Goal: Transaction & Acquisition: Obtain resource

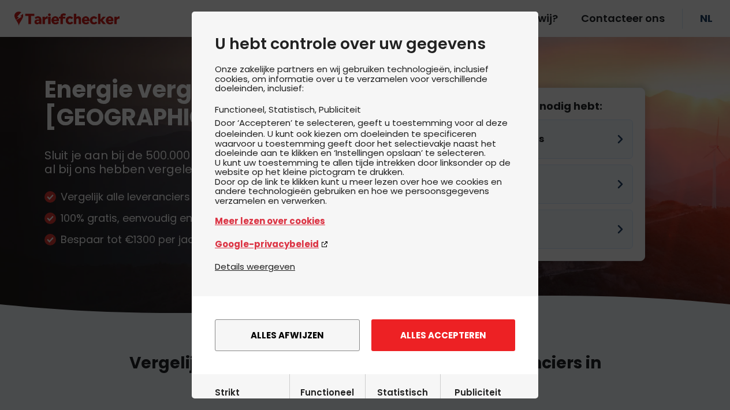
click at [464, 344] on button "Alles accepteren" at bounding box center [443, 335] width 144 height 32
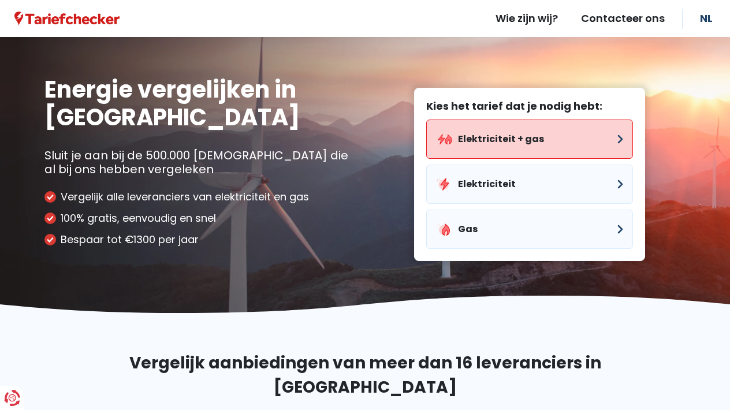
click at [507, 144] on button "Elektriciteit + gas" at bounding box center [529, 139] width 207 height 39
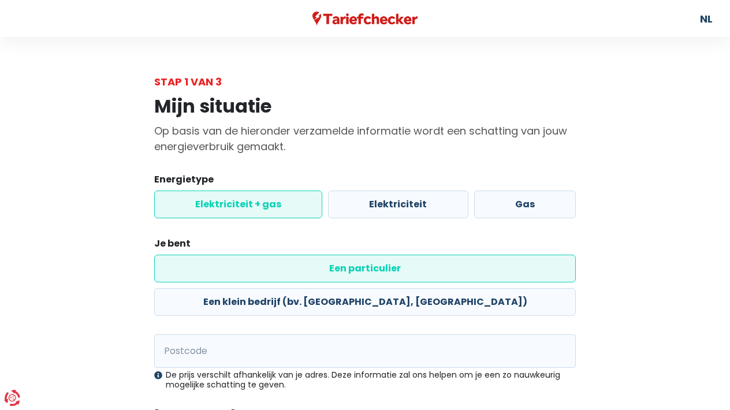
click at [243, 210] on label "Elektriciteit + gas" at bounding box center [238, 205] width 168 height 28
click at [243, 210] on input "Elektriciteit + gas" at bounding box center [238, 205] width 168 height 28
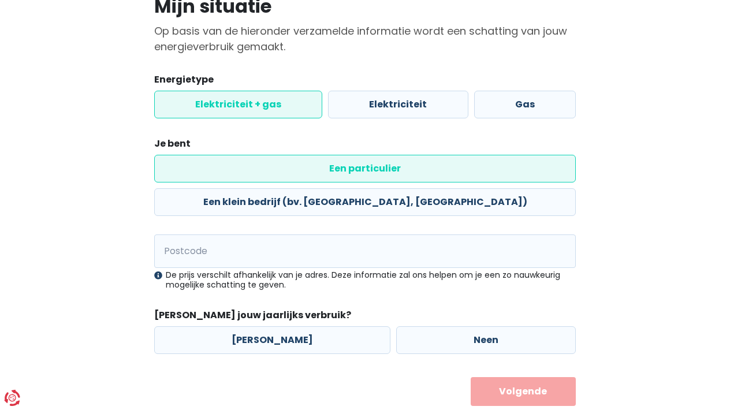
scroll to position [99, 0]
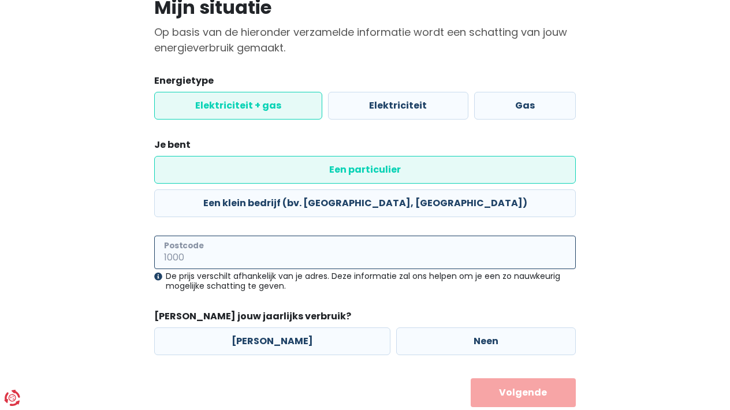
click at [263, 236] on input "Postcode" at bounding box center [365, 253] width 422 height 34
type input "2230"
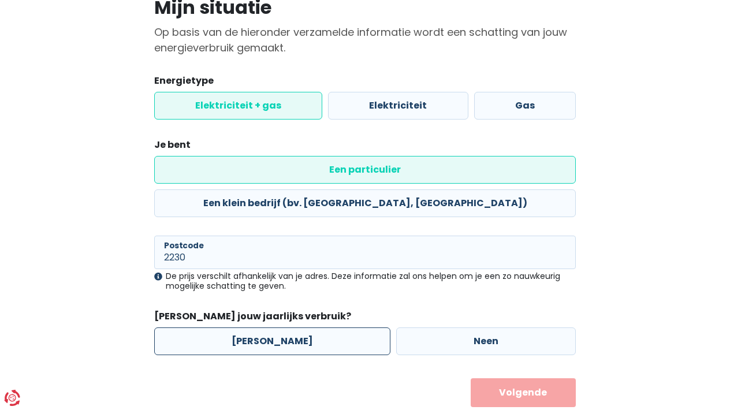
click at [282, 328] on label "[PERSON_NAME]" at bounding box center [272, 342] width 236 height 28
click at [282, 328] on input "[PERSON_NAME]" at bounding box center [272, 342] width 236 height 28
radio input "true"
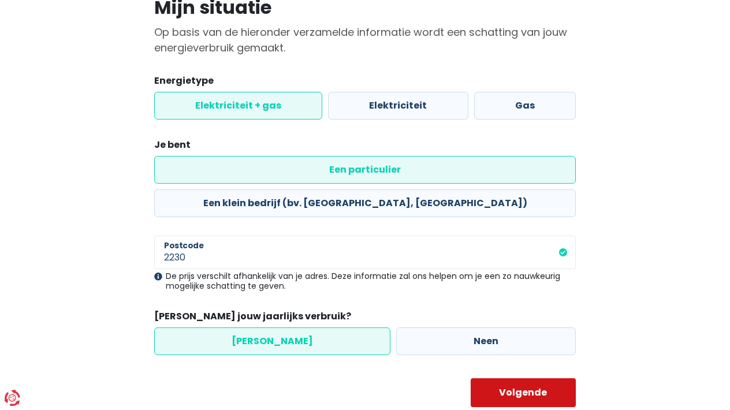
click at [489, 378] on button "Volgende" at bounding box center [524, 392] width 106 height 29
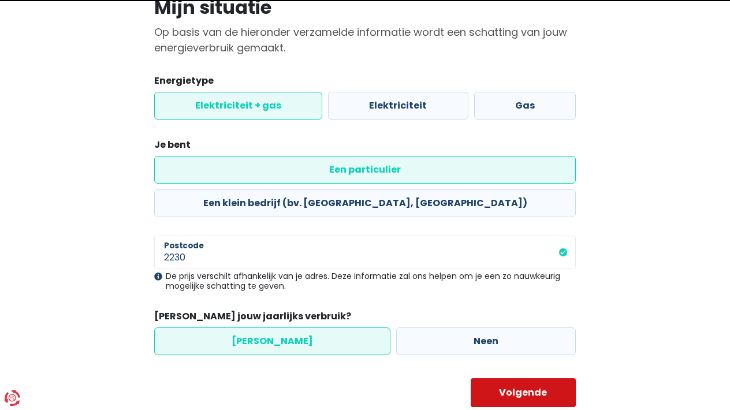
select select
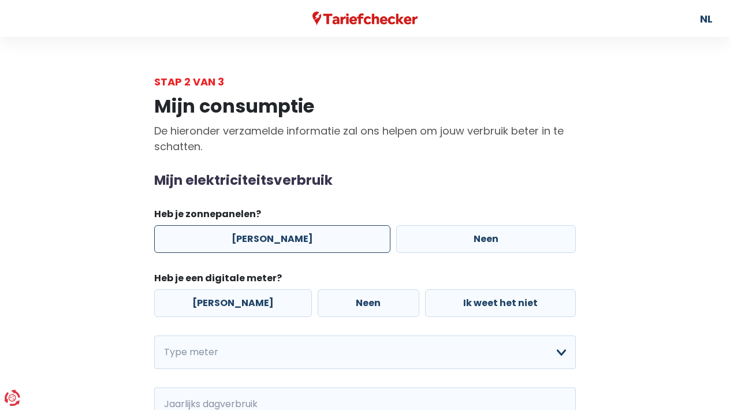
click at [305, 239] on label "[PERSON_NAME]" at bounding box center [272, 239] width 236 height 28
click at [305, 239] on input "[PERSON_NAME]" at bounding box center [272, 239] width 236 height 28
radio input "true"
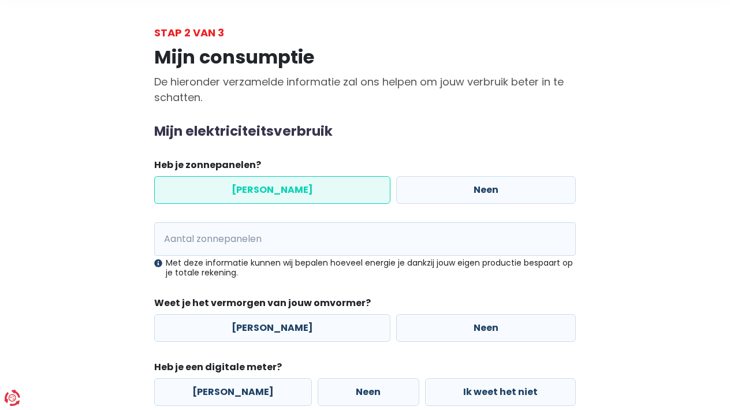
scroll to position [49, 0]
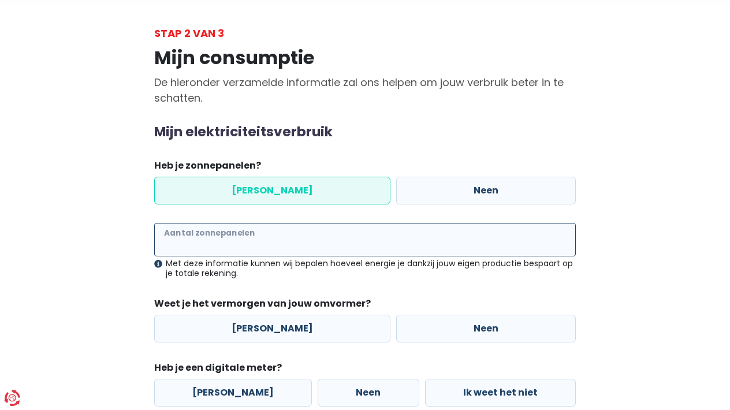
click at [303, 235] on input "Aantal zonnepanelen" at bounding box center [365, 240] width 422 height 34
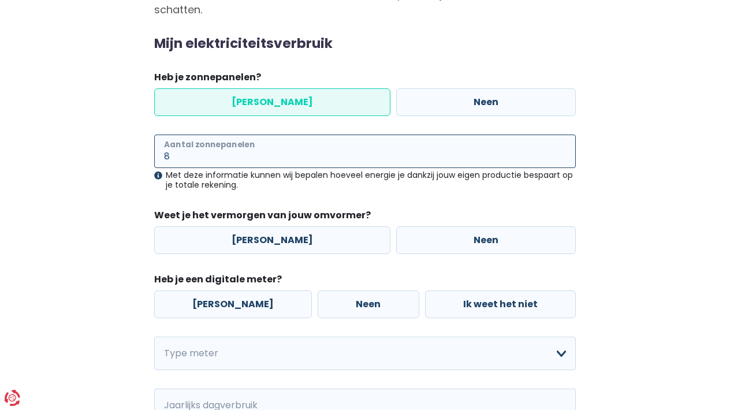
scroll to position [136, 0]
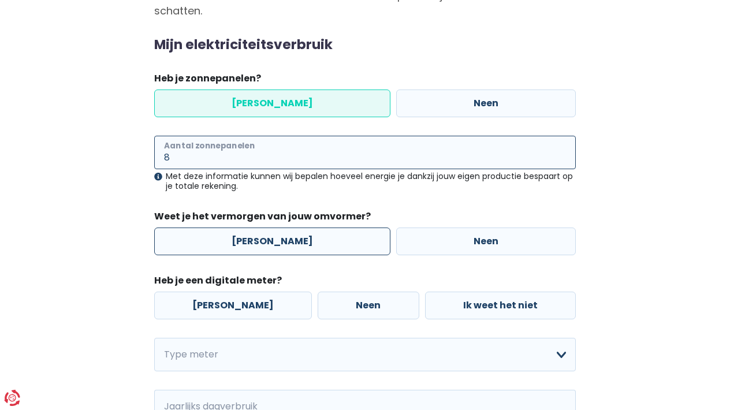
type input "8"
click at [303, 245] on label "[PERSON_NAME]" at bounding box center [272, 242] width 236 height 28
click at [303, 245] on input "[PERSON_NAME]" at bounding box center [272, 242] width 236 height 28
radio input "true"
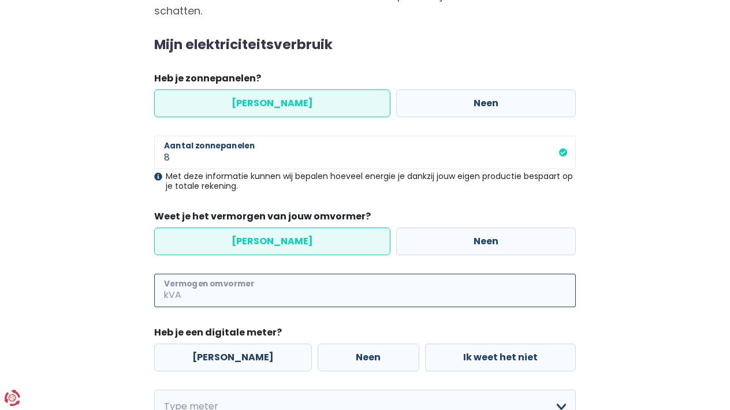
click at [294, 293] on input "Vermogen omvormer" at bounding box center [380, 291] width 392 height 34
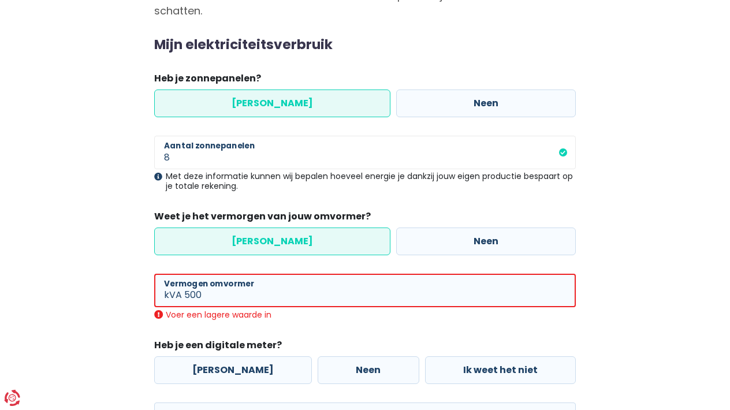
click at [247, 345] on fieldset "Heb je een digitale meter? Ja Neen Ik weet het niet" at bounding box center [365, 361] width 422 height 46
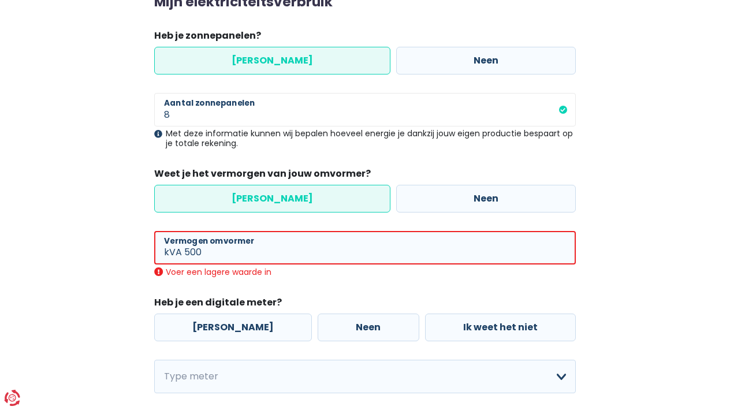
scroll to position [198, 0]
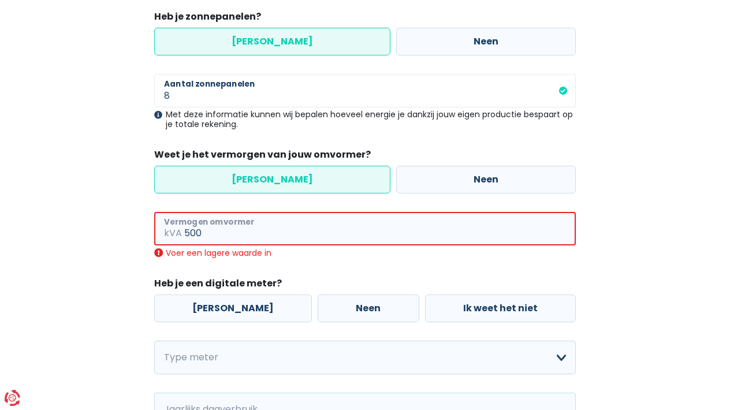
click at [295, 232] on input "500" at bounding box center [380, 229] width 392 height 34
click at [303, 221] on input "500" at bounding box center [380, 229] width 392 height 34
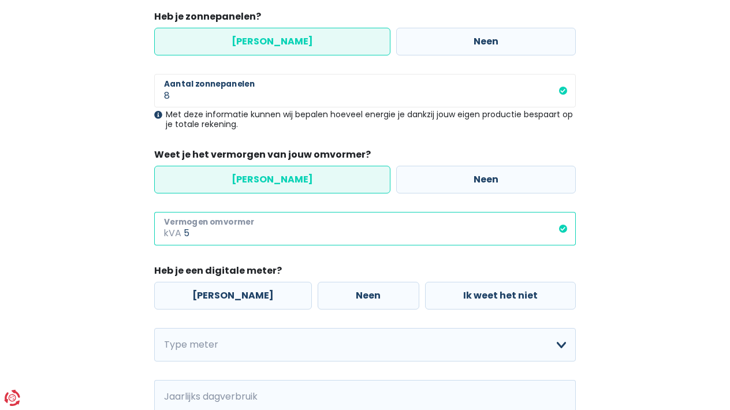
type input "5"
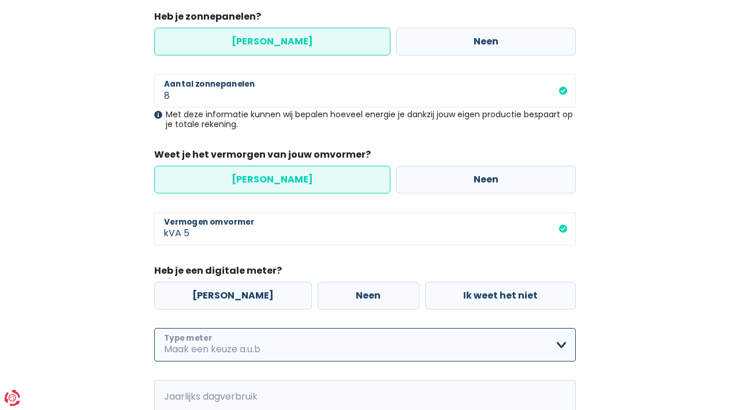
select select "day_night_bi_hourly"
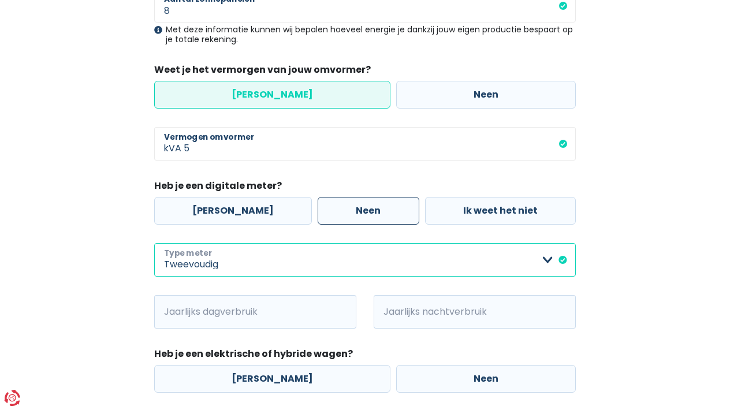
scroll to position [296, 0]
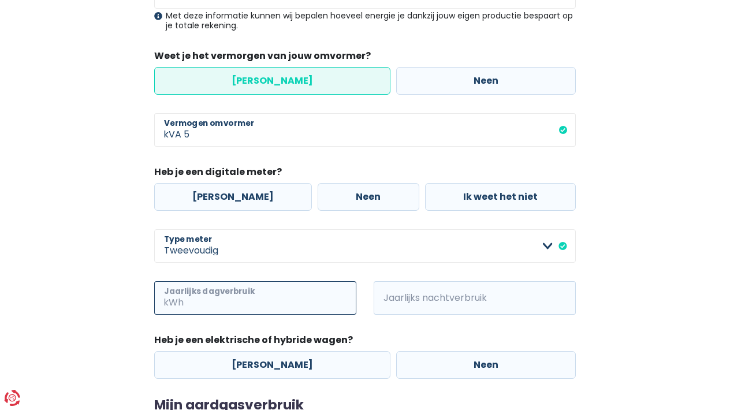
click at [312, 295] on input "Jaarlijks dagverbruik" at bounding box center [271, 298] width 170 height 34
type input "854"
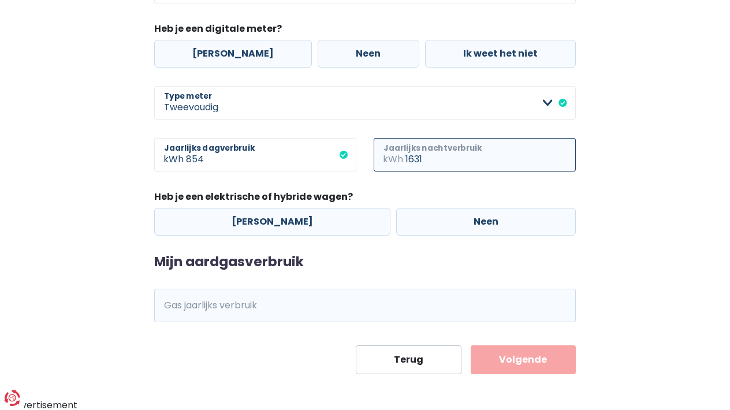
scroll to position [439, 0]
type input "1631"
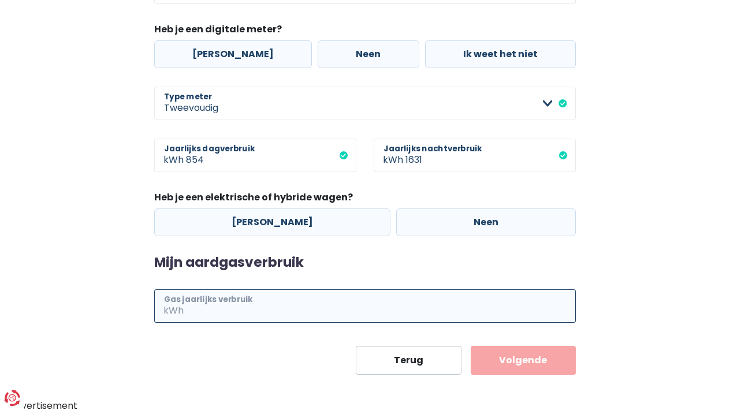
click at [281, 304] on input "Gas jaarlijks verbruik" at bounding box center [381, 306] width 390 height 34
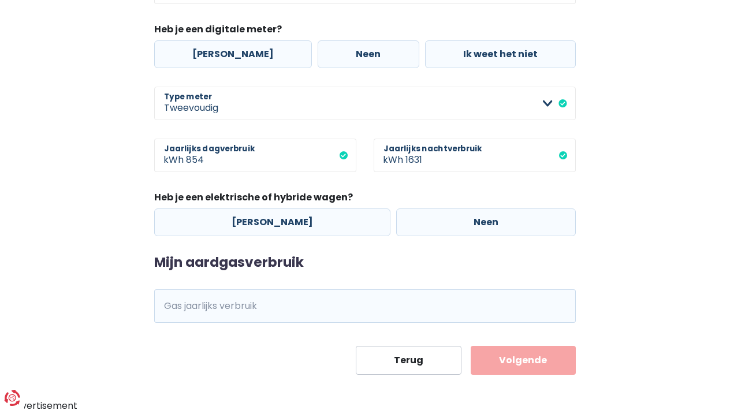
click at [184, 311] on span "kWh" at bounding box center [170, 306] width 32 height 34
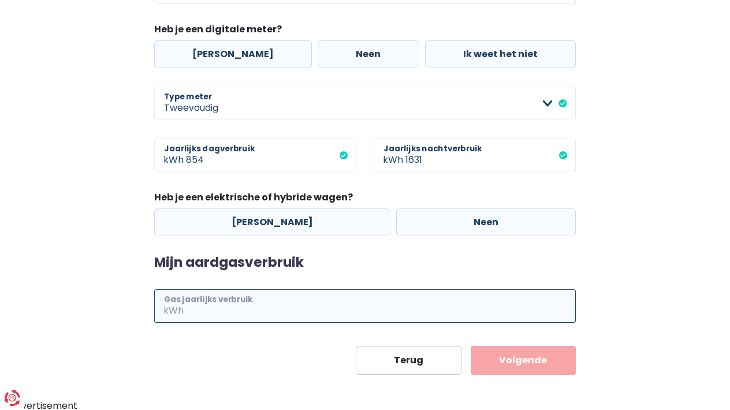
click at [203, 308] on input "Gas jaarlijks verbruik" at bounding box center [381, 306] width 390 height 34
type input "5707"
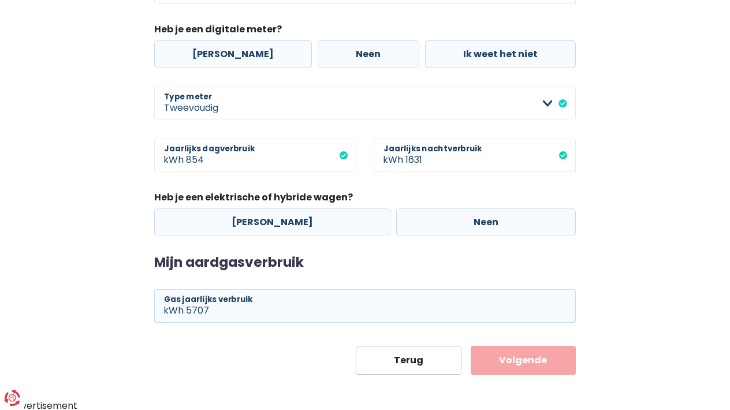
click at [545, 351] on button "Volgende" at bounding box center [524, 360] width 106 height 29
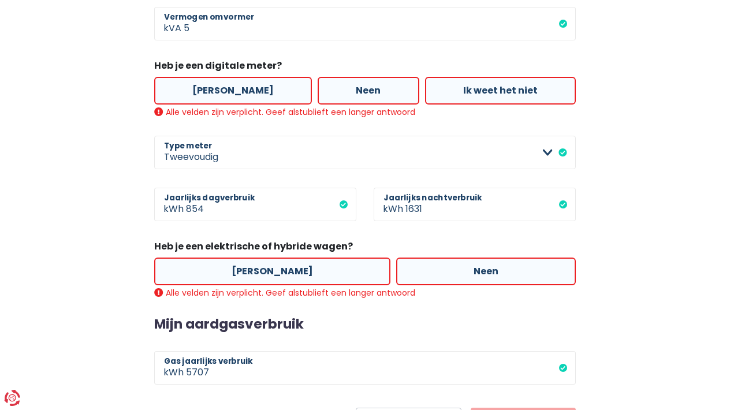
scroll to position [401, 0]
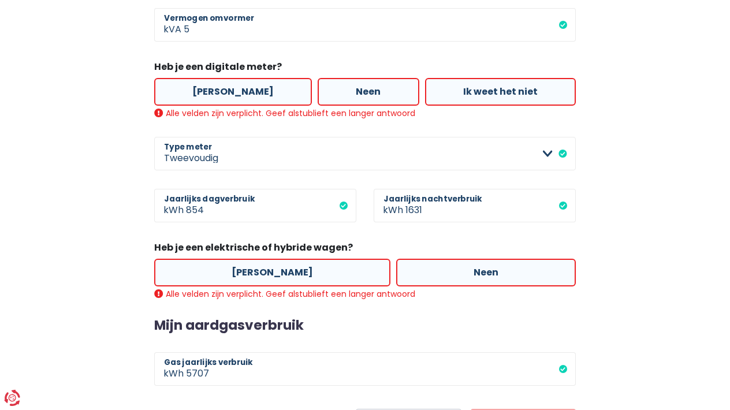
click at [236, 85] on label "[PERSON_NAME]" at bounding box center [233, 92] width 158 height 28
click at [236, 85] on input "[PERSON_NAME]" at bounding box center [233, 92] width 158 height 28
radio input "true"
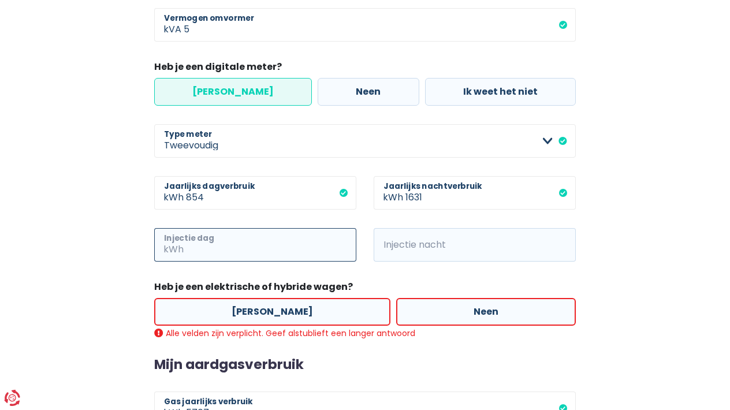
click at [259, 251] on input "Injectie dag" at bounding box center [271, 245] width 170 height 34
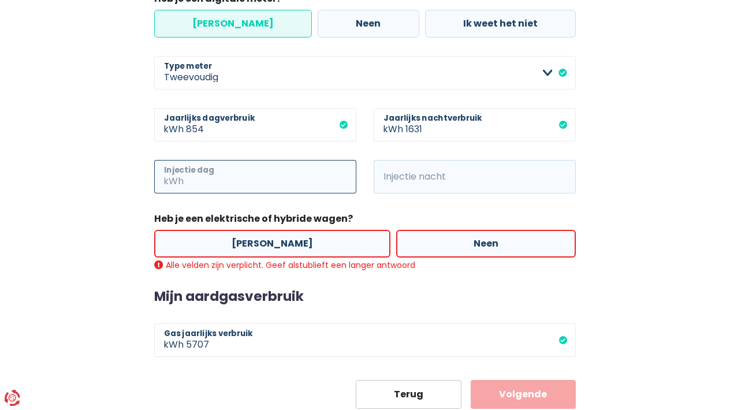
scroll to position [471, 0]
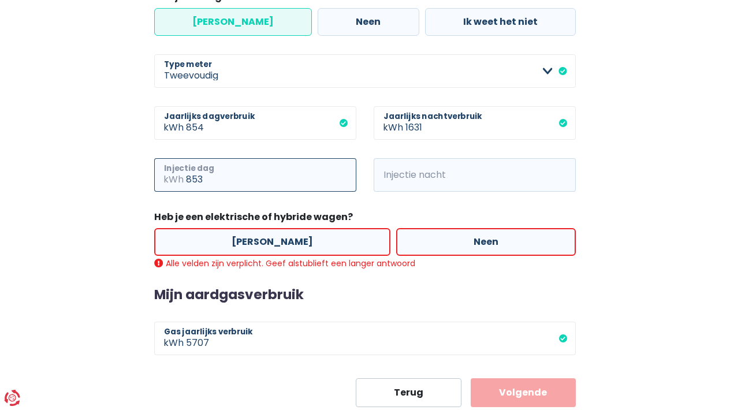
type input "853"
click at [436, 217] on legend "Heb je een elektrische of hybride wagen?" at bounding box center [365, 219] width 422 height 18
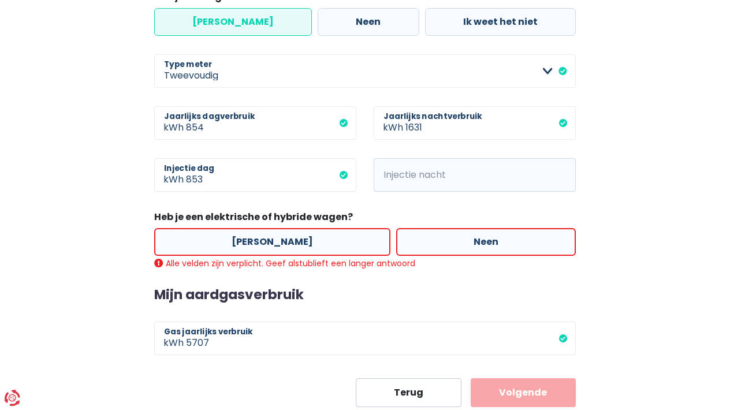
click at [436, 225] on div "[PERSON_NAME] Neen" at bounding box center [364, 242] width 427 height 34
click at [440, 235] on label "Neen" at bounding box center [486, 242] width 180 height 28
click at [440, 235] on input "Neen" at bounding box center [486, 242] width 180 height 28
radio input "true"
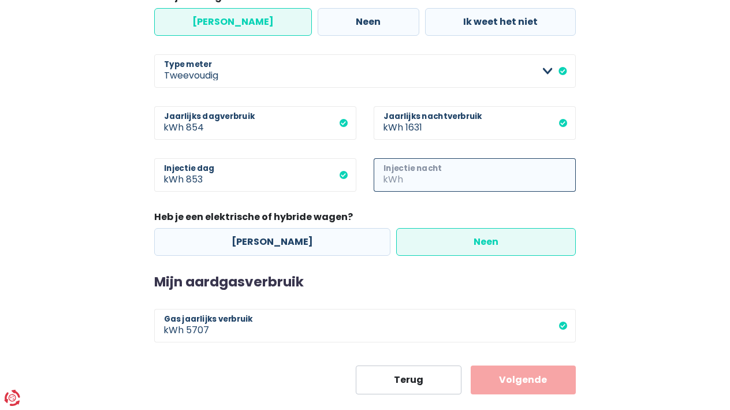
click at [448, 175] on input "Injectie nacht" at bounding box center [490, 175] width 170 height 34
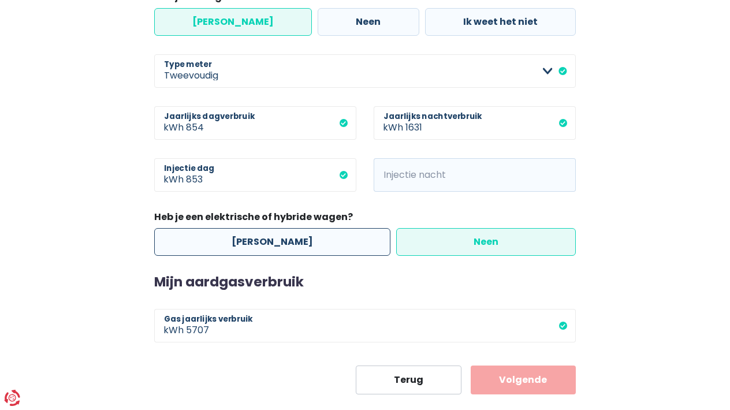
click at [310, 244] on label "[PERSON_NAME]" at bounding box center [272, 242] width 236 height 28
click at [310, 244] on input "[PERSON_NAME]" at bounding box center [272, 242] width 236 height 28
radio input "true"
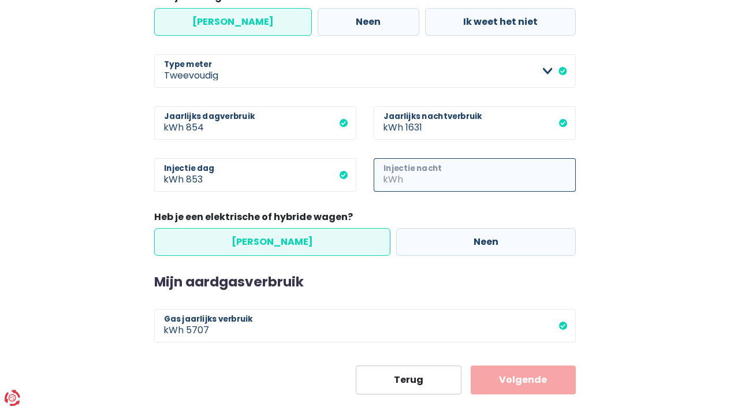
click at [449, 174] on input "Injectie nacht" at bounding box center [490, 175] width 170 height 34
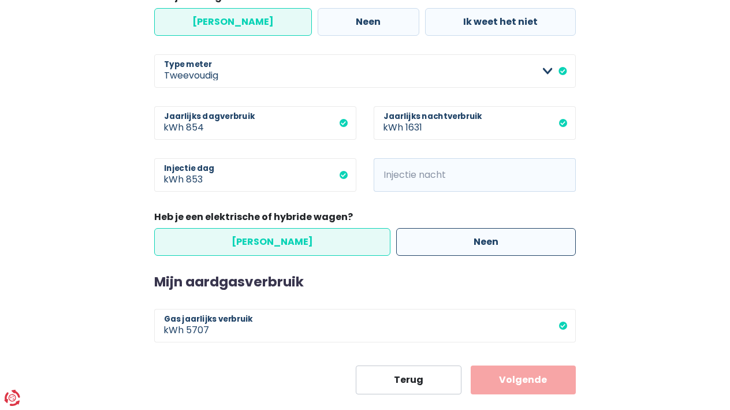
click at [462, 245] on label "Neen" at bounding box center [486, 242] width 180 height 28
click at [462, 245] on input "Neen" at bounding box center [486, 242] width 180 height 28
radio input "true"
radio input "false"
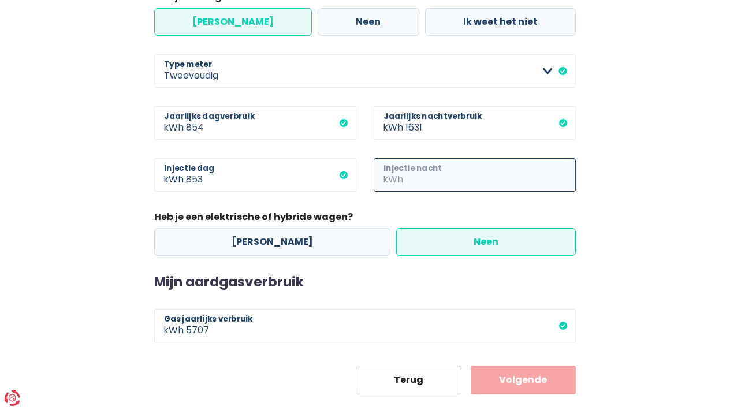
click at [425, 164] on input "Injectie nacht" at bounding box center [490, 175] width 170 height 34
click at [479, 170] on input "Injectie nacht" at bounding box center [490, 175] width 170 height 34
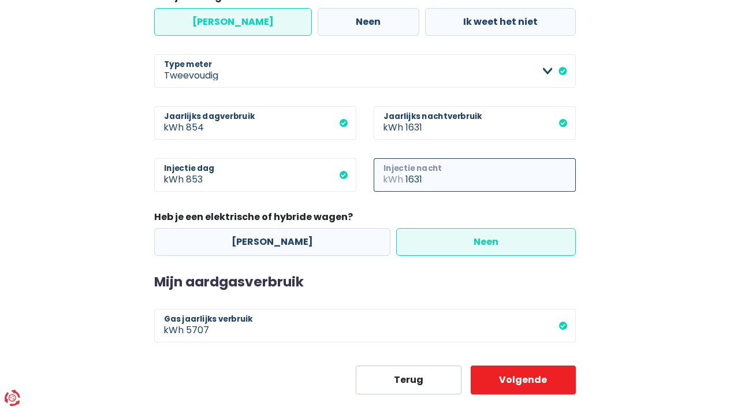
type input "1631"
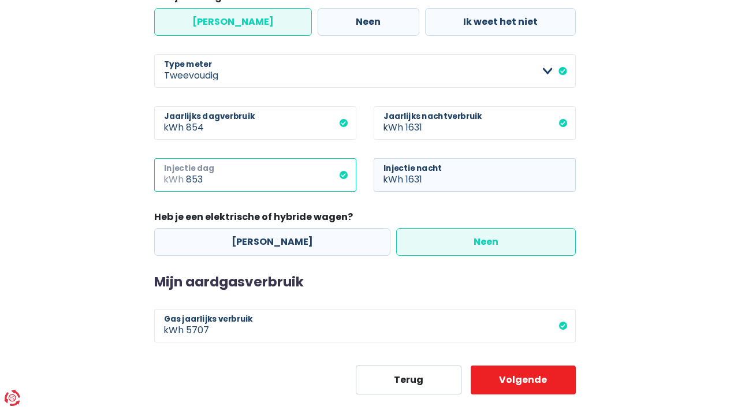
click at [268, 183] on input "853" at bounding box center [271, 175] width 170 height 34
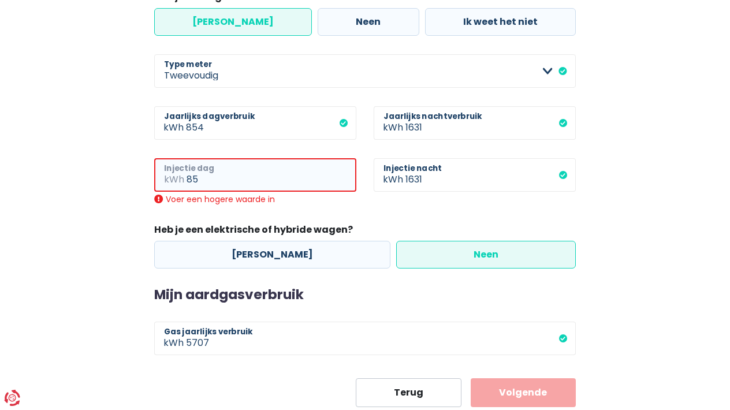
type input "8"
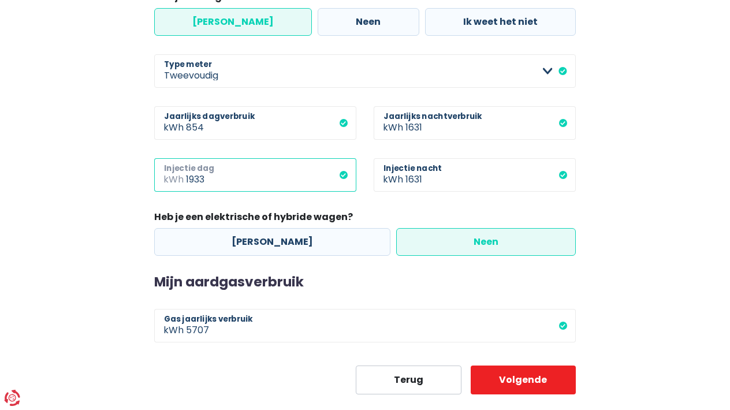
type input "1933"
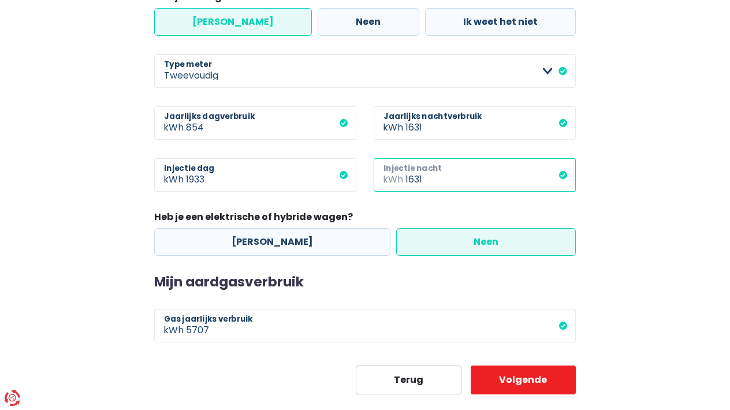
click at [505, 173] on input "1631" at bounding box center [490, 175] width 170 height 34
type input "1"
type input "760"
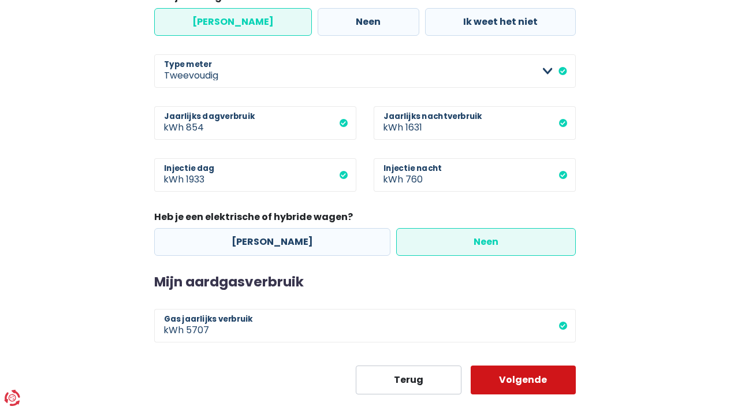
click at [512, 370] on button "Volgende" at bounding box center [524, 380] width 106 height 29
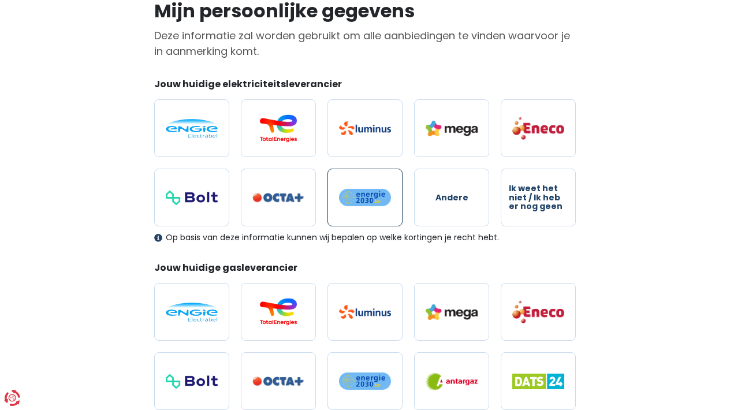
scroll to position [113, 0]
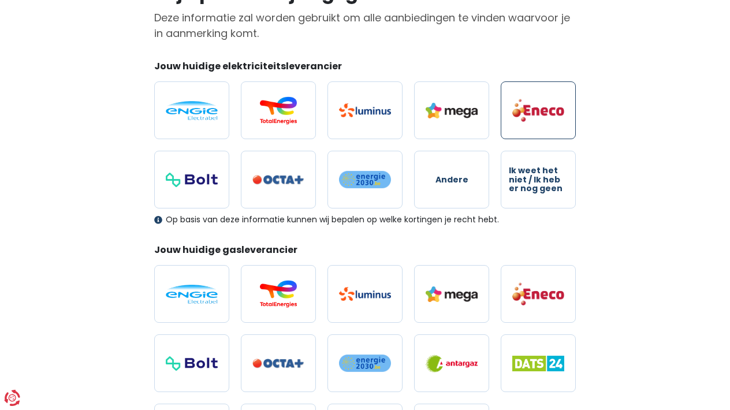
click at [533, 121] on img at bounding box center [538, 110] width 52 height 24
click at [533, 121] on input "radio" at bounding box center [538, 110] width 75 height 58
radio input "true"
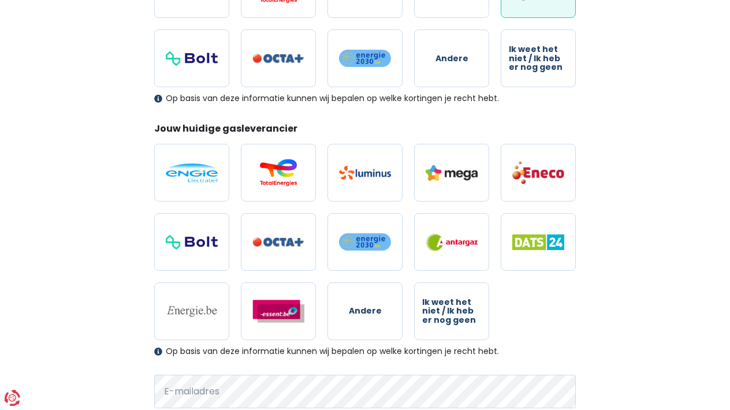
scroll to position [236, 0]
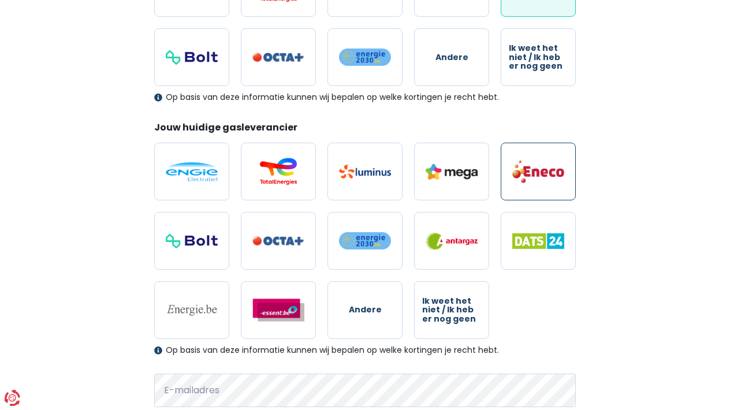
click at [542, 155] on label at bounding box center [538, 172] width 75 height 58
click at [542, 155] on input "radio" at bounding box center [538, 172] width 75 height 58
radio input "true"
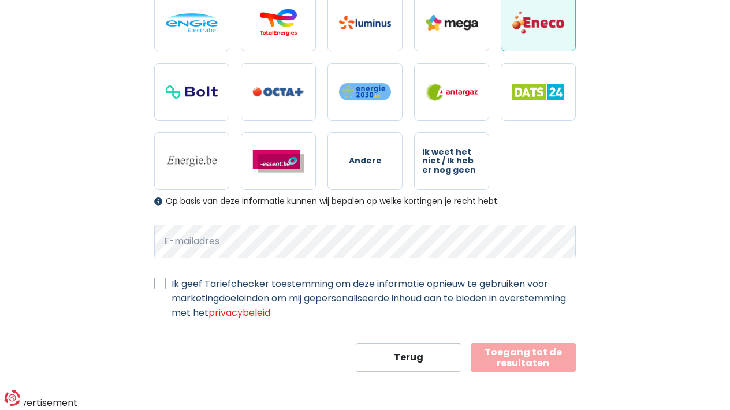
scroll to position [383, 0]
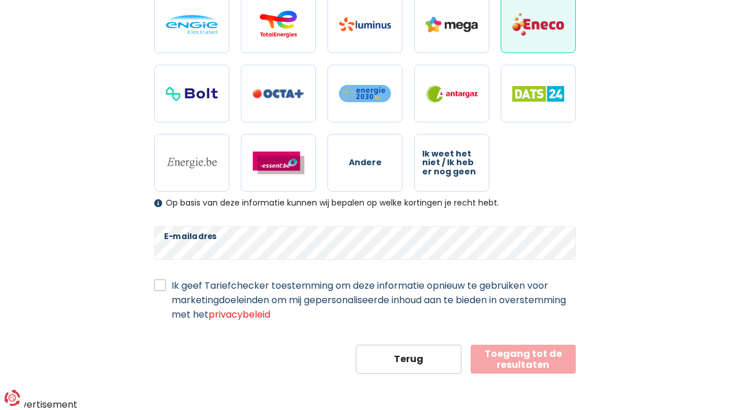
click at [176, 287] on label "Ik geef Tariefchecker toestemming om deze informatie opnieuw te gebruiken voor …" at bounding box center [374, 299] width 404 height 43
click at [166, 287] on input "Ik geef Tariefchecker toestemming om deze informatie opnieuw te gebruiken voor …" at bounding box center [160, 284] width 12 height 12
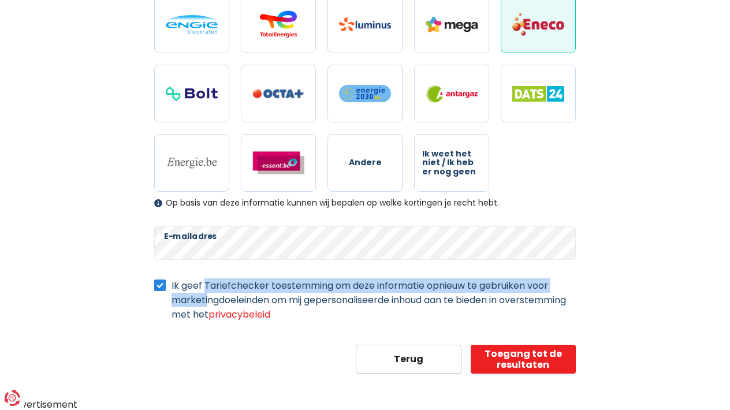
click at [175, 291] on label "Ik geef Tariefchecker toestemming om deze informatie opnieuw te gebruiken voor …" at bounding box center [374, 299] width 404 height 43
click at [166, 290] on input "Ik geef Tariefchecker toestemming om deze informatie opnieuw te gebruiken voor …" at bounding box center [160, 284] width 12 height 12
checkbox input "false"
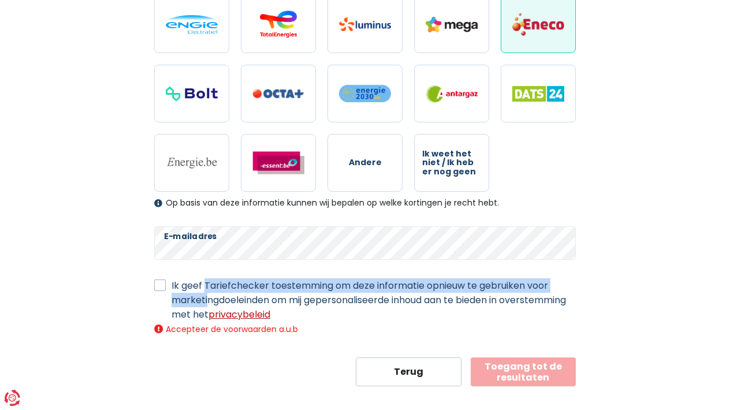
click at [270, 311] on link "privacybeleid" at bounding box center [240, 314] width 62 height 13
